Goal: Navigation & Orientation: Find specific page/section

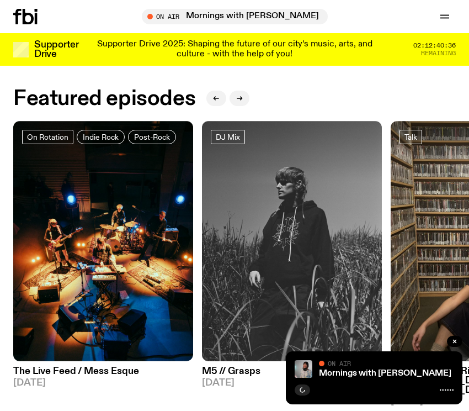
scroll to position [531, 0]
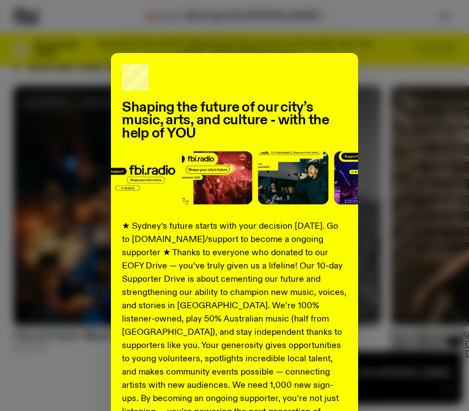
click at [384, 68] on div "Shaping the future of our city’s music, arts, and culture - with the help of YO…" at bounding box center [234, 280] width 443 height 454
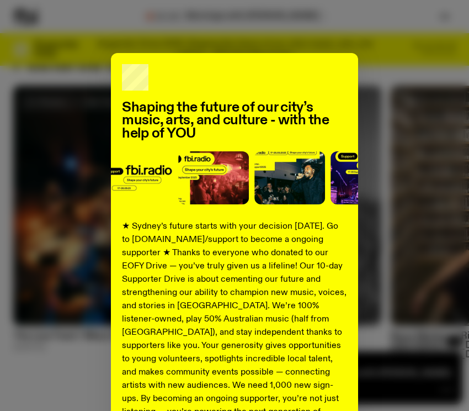
scroll to position [135, 0]
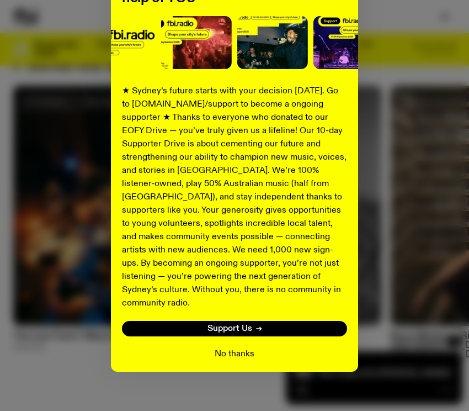
click at [249, 347] on button "No thanks" at bounding box center [235, 353] width 40 height 13
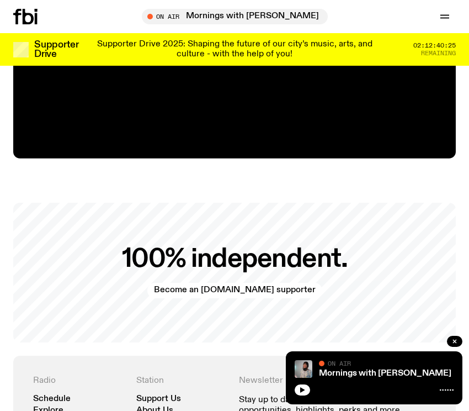
scroll to position [2144, 0]
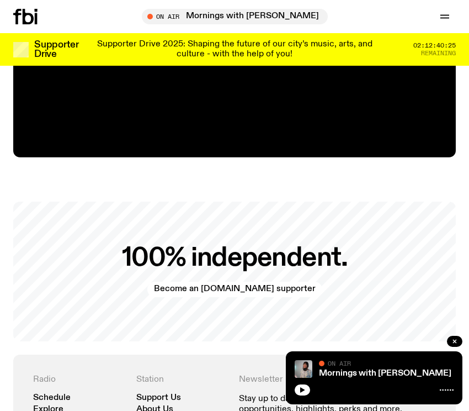
click at [249, 212] on div "100% independent. Become an [DOMAIN_NAME] supporter" at bounding box center [234, 272] width 443 height 140
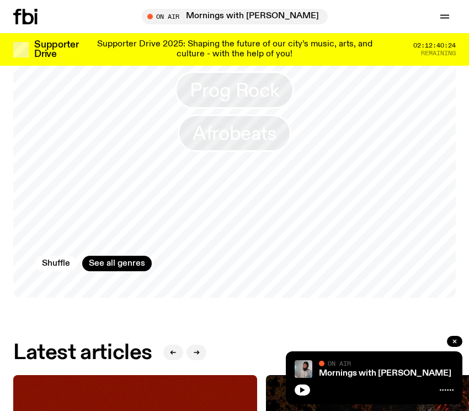
scroll to position [788, 0]
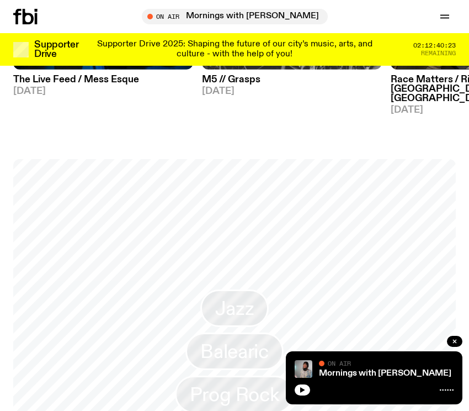
click at [30, 22] on icon at bounding box center [28, 16] width 11 height 15
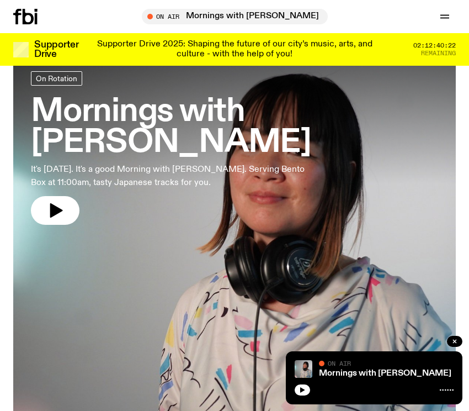
scroll to position [6, 0]
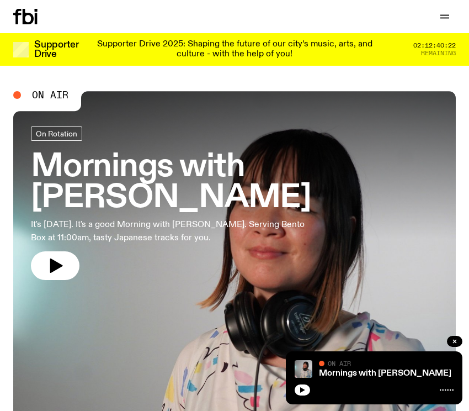
click at [443, 6] on div "Schedule Explore Read Volunteer Newsletter Support Us" at bounding box center [234, 16] width 469 height 33
click at [438, 18] on button "button" at bounding box center [445, 16] width 22 height 15
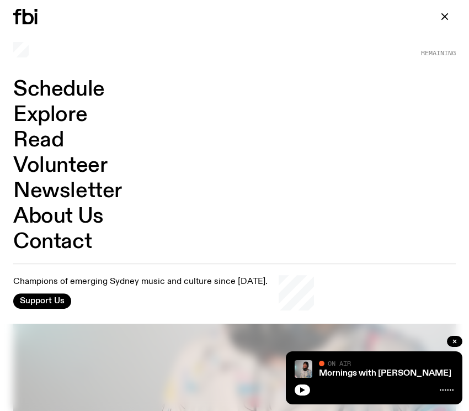
click at [57, 95] on link "Schedule" at bounding box center [59, 89] width 92 height 21
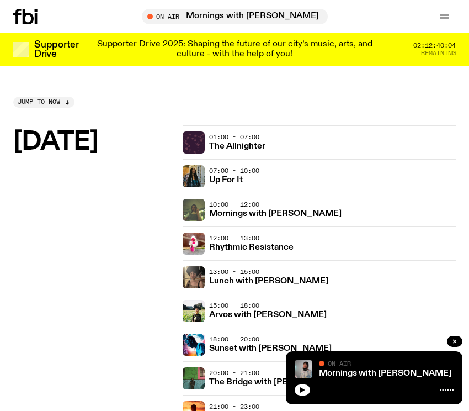
click at [36, 24] on div "Schedule Explore Read Volunteer Newsletter On Air Mornings with [PERSON_NAME] T…" at bounding box center [234, 16] width 469 height 33
click at [21, 15] on icon at bounding box center [25, 16] width 24 height 15
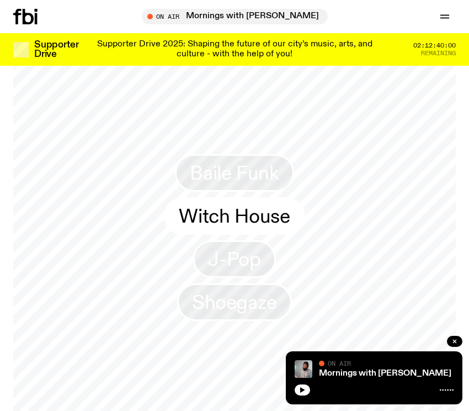
scroll to position [922, 0]
click at [274, 213] on span "Witch House" at bounding box center [234, 218] width 111 height 22
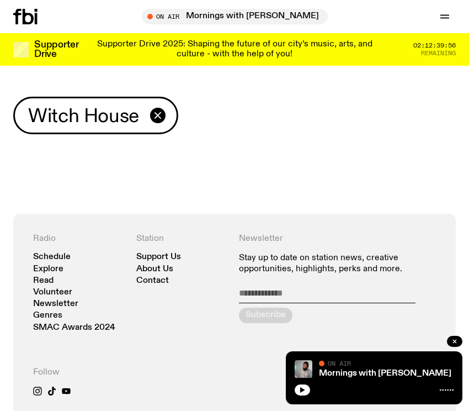
click at [130, 122] on span "Witch House" at bounding box center [83, 116] width 111 height 22
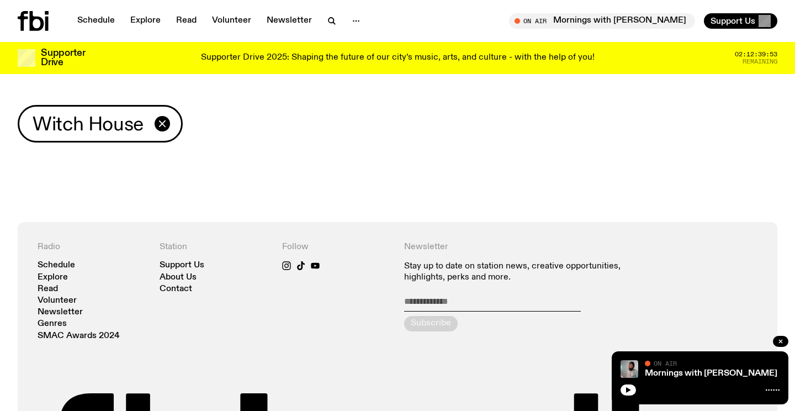
click at [173, 121] on div "Witch House" at bounding box center [100, 124] width 165 height 38
click at [158, 122] on icon "button" at bounding box center [162, 123] width 13 height 13
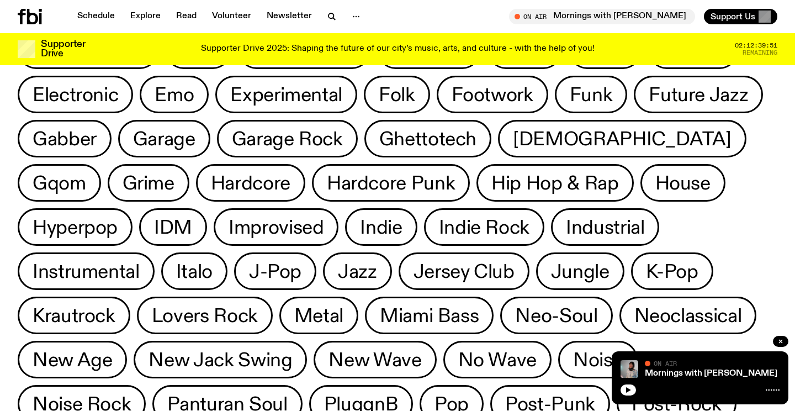
scroll to position [874, 0]
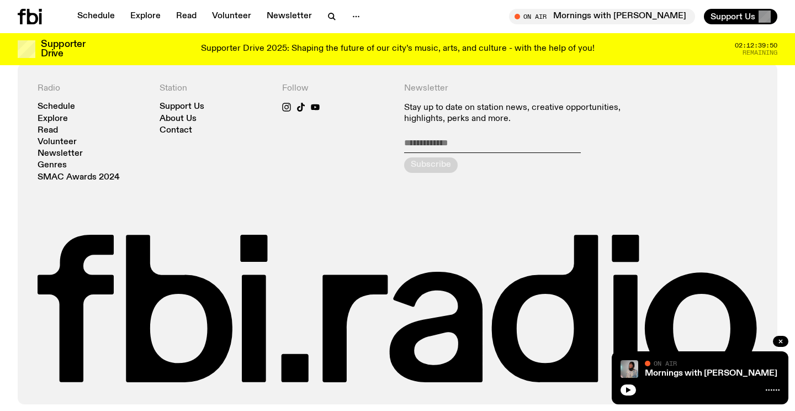
click at [300, 274] on icon at bounding box center [398, 310] width 720 height 150
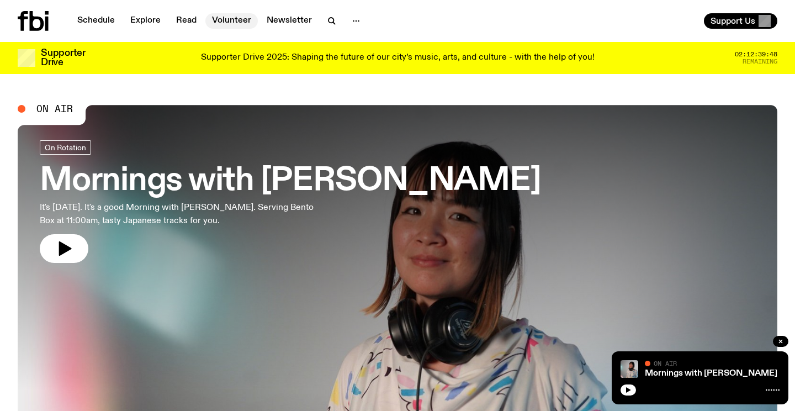
click at [247, 19] on link "Volunteer" at bounding box center [231, 20] width 52 height 15
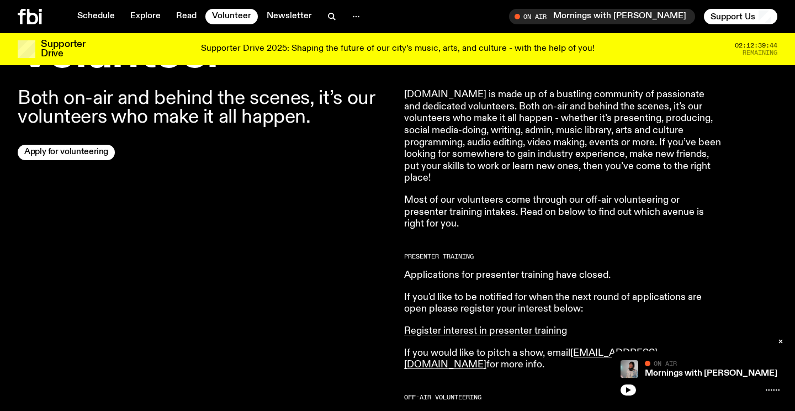
scroll to position [377, 0]
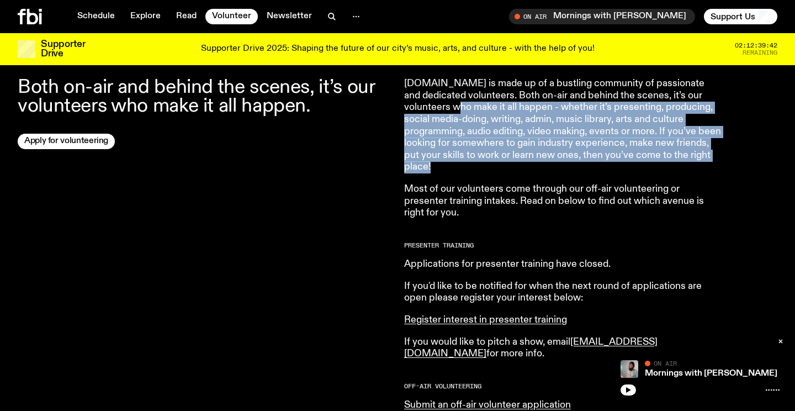
drag, startPoint x: 482, startPoint y: 102, endPoint x: 543, endPoint y: 175, distance: 94.5
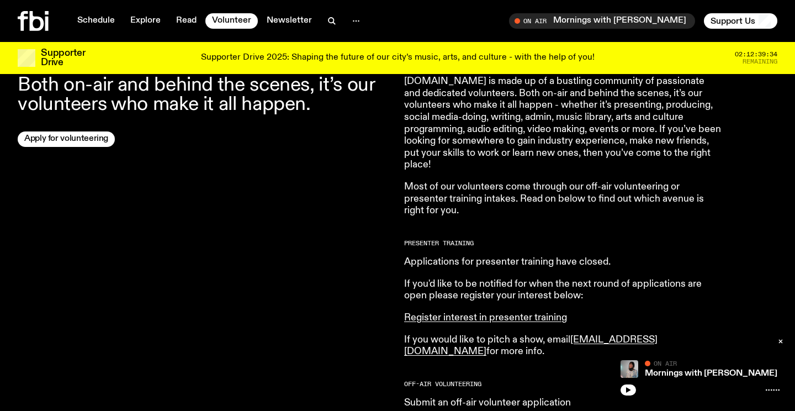
scroll to position [0, 0]
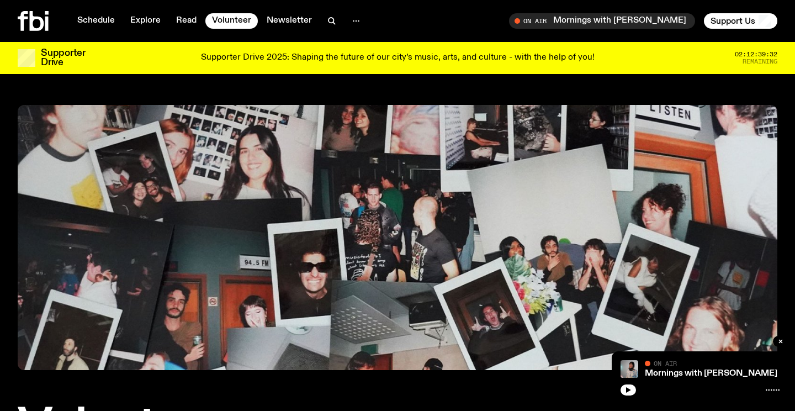
click at [39, 22] on icon at bounding box center [33, 21] width 31 height 20
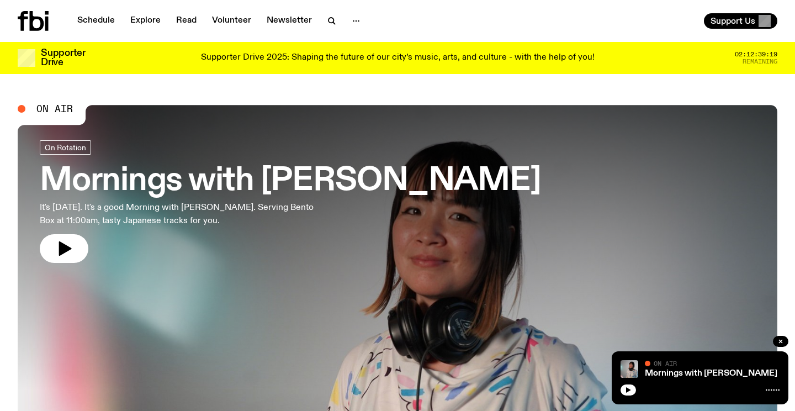
click at [30, 28] on icon at bounding box center [37, 21] width 14 height 20
click at [6, 24] on div "Schedule Explore Read Volunteer Newsletter Support Us" at bounding box center [397, 21] width 795 height 42
click at [24, 19] on icon at bounding box center [23, 21] width 10 height 20
click at [52, 21] on div at bounding box center [44, 21] width 53 height 20
click at [41, 21] on icon at bounding box center [37, 21] width 14 height 20
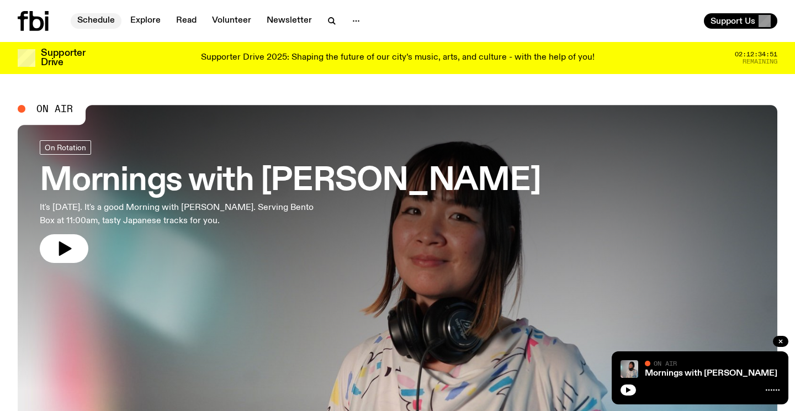
click at [118, 17] on link "Schedule" at bounding box center [96, 20] width 51 height 15
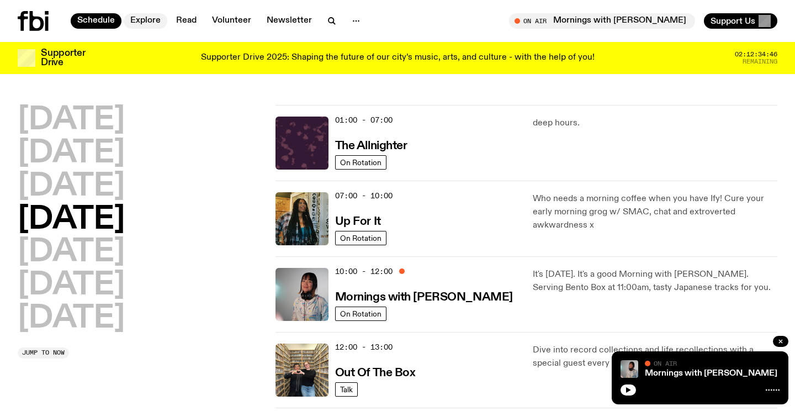
click at [146, 19] on link "Explore" at bounding box center [146, 20] width 44 height 15
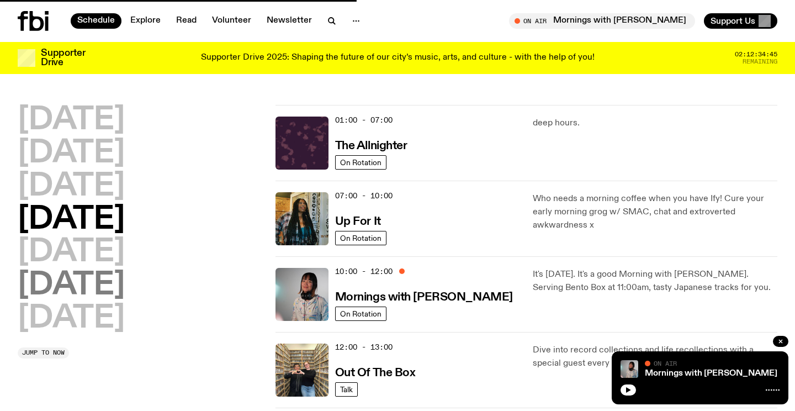
click at [120, 295] on h2 "[DATE]" at bounding box center [71, 285] width 107 height 31
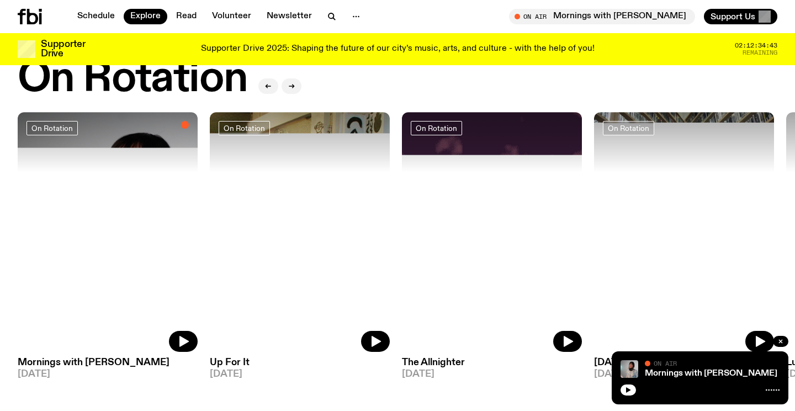
scroll to position [482, 0]
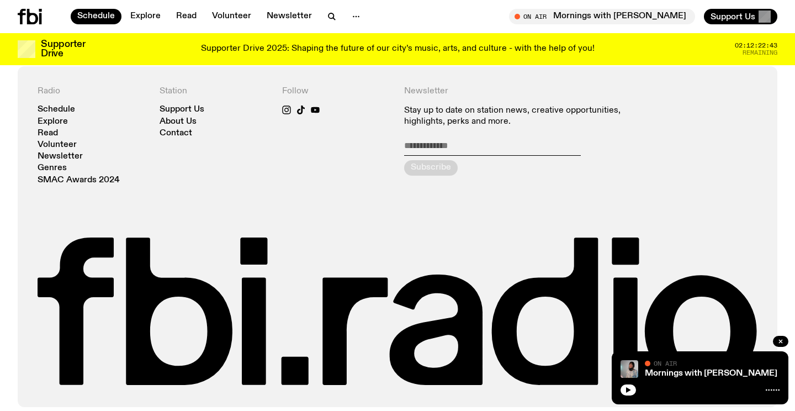
scroll to position [846, 0]
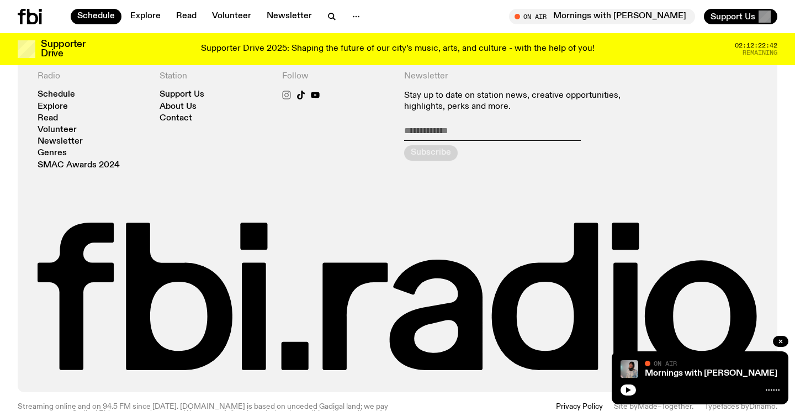
click at [289, 98] on icon at bounding box center [286, 95] width 9 height 9
